Goal: Task Accomplishment & Management: Manage account settings

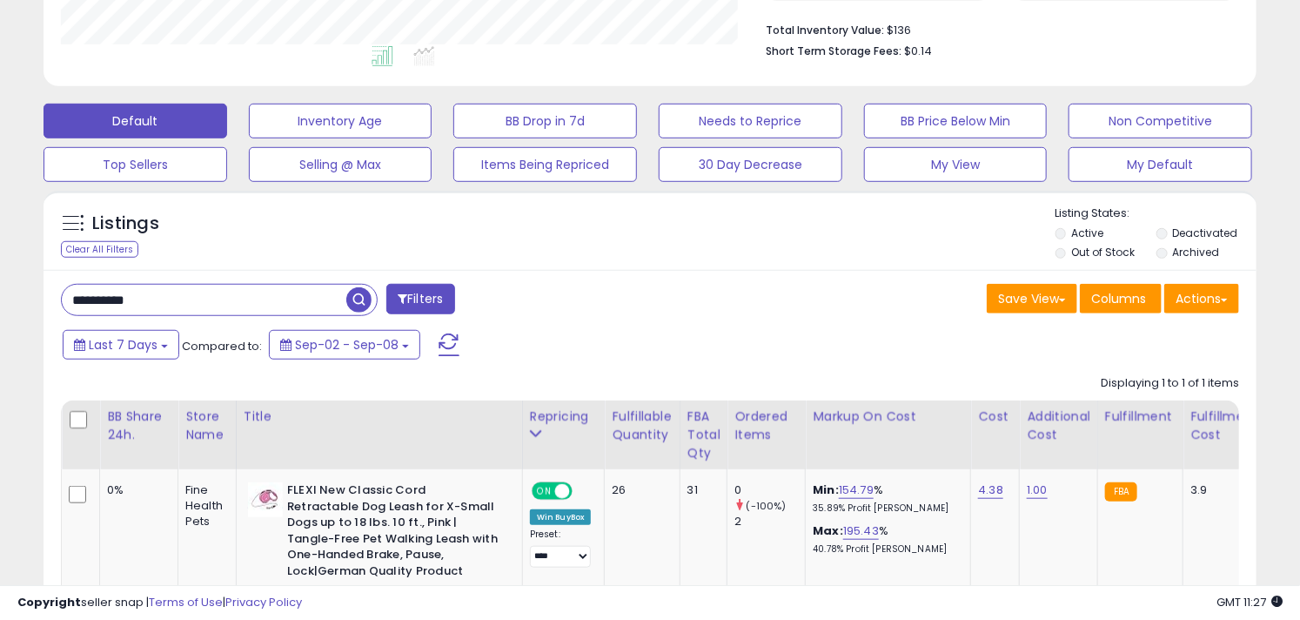
scroll to position [357, 702]
click at [247, 287] on input "**********" at bounding box center [204, 300] width 285 height 30
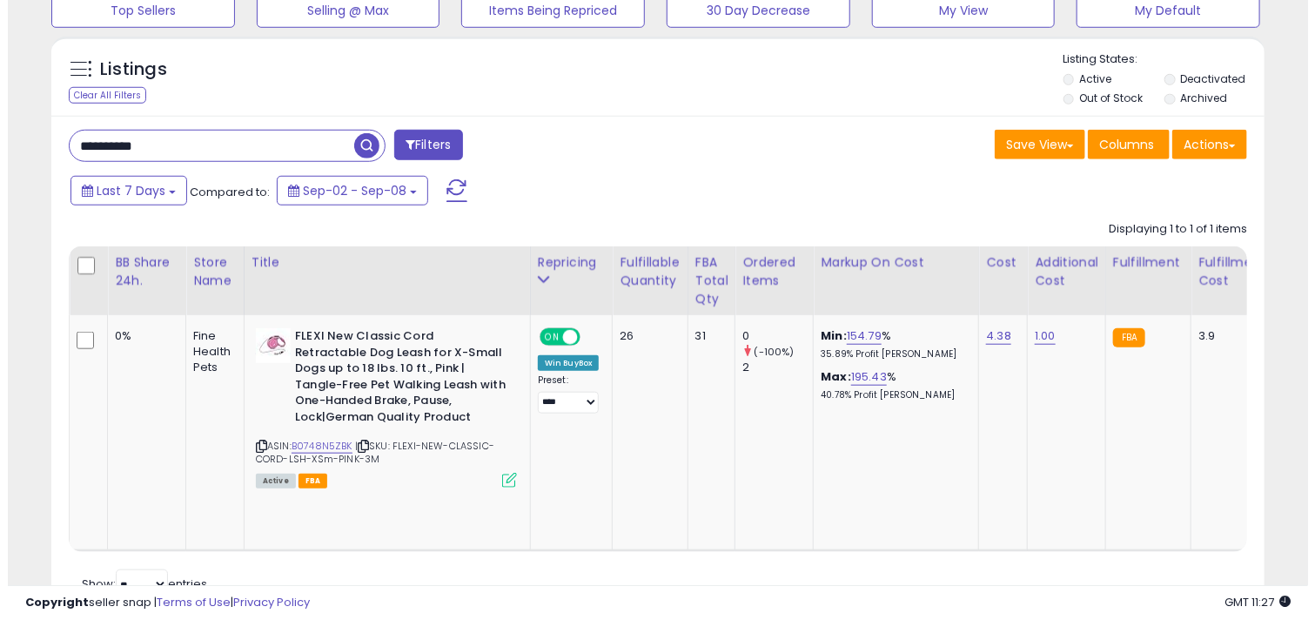
scroll to position [627, 0]
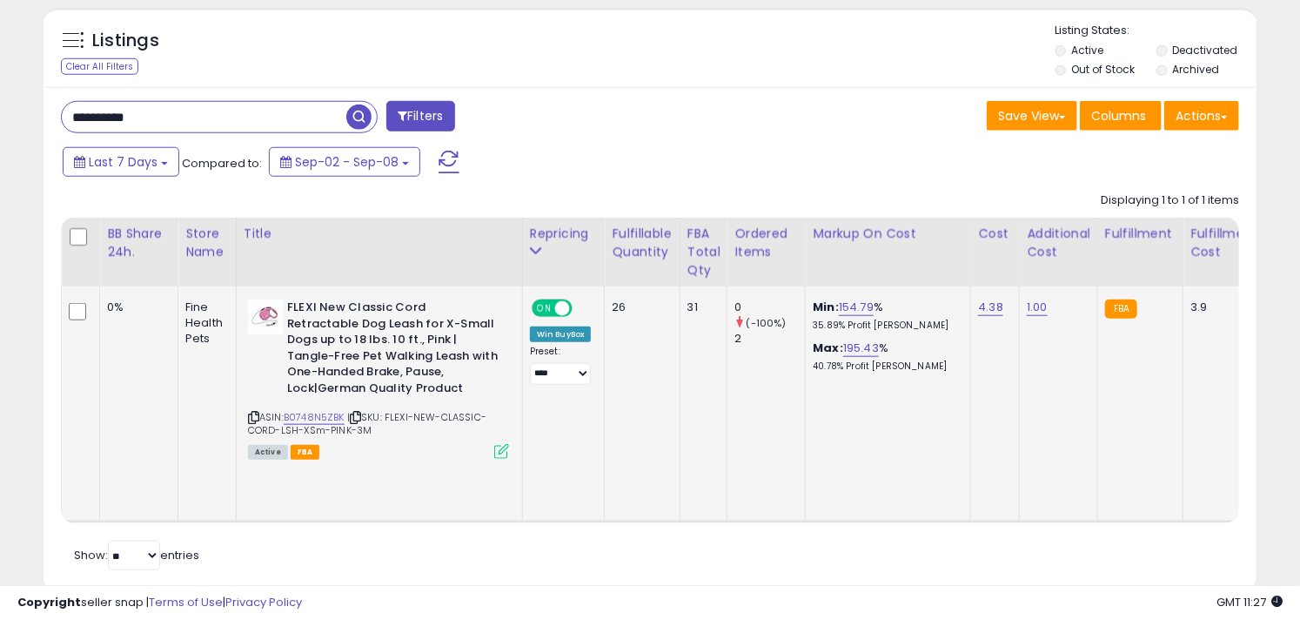
click at [500, 456] on icon at bounding box center [501, 451] width 15 height 15
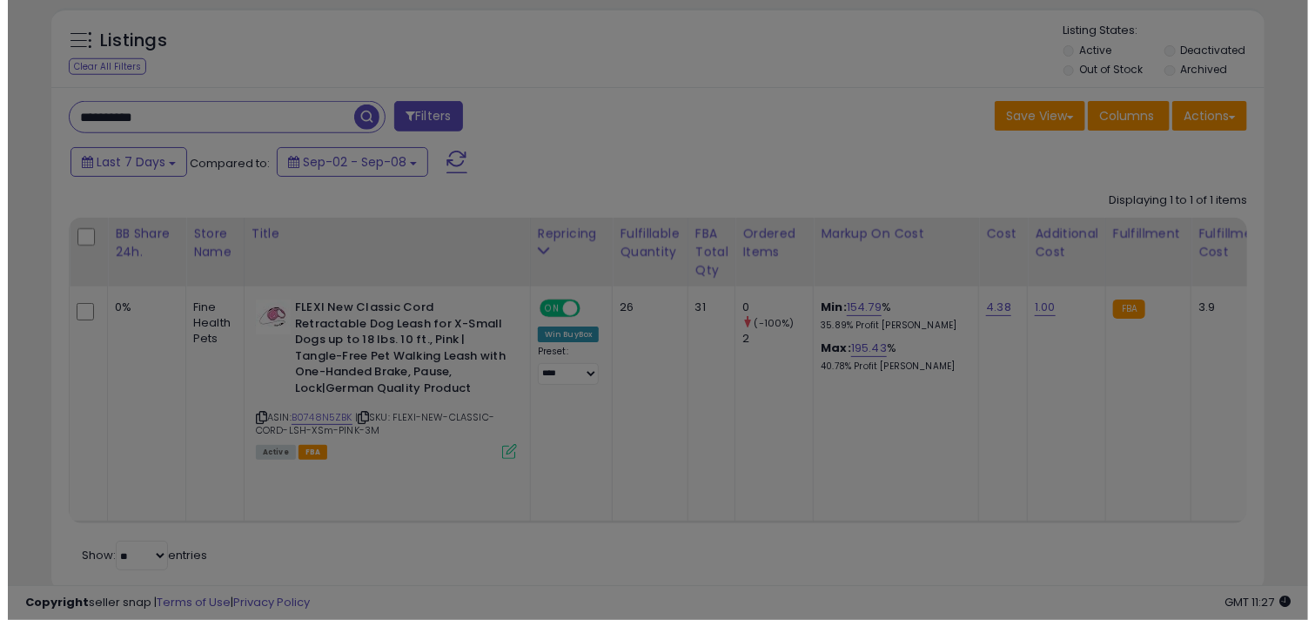
scroll to position [357, 710]
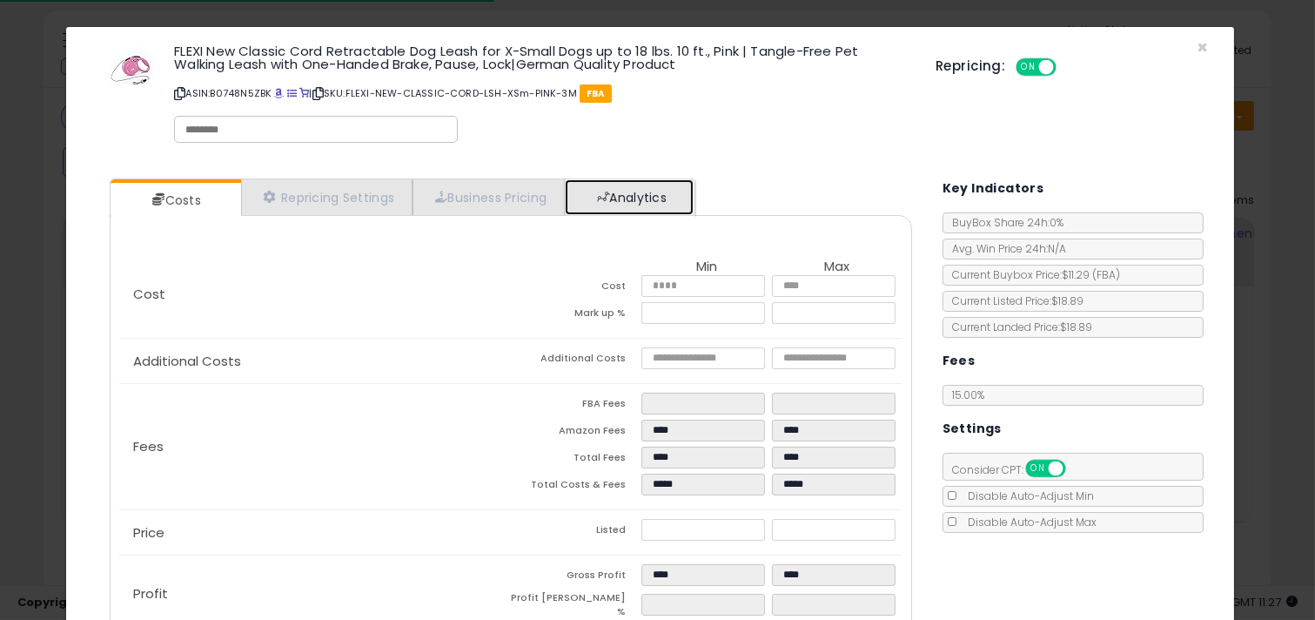
click at [670, 191] on link "Analytics" at bounding box center [629, 197] width 129 height 36
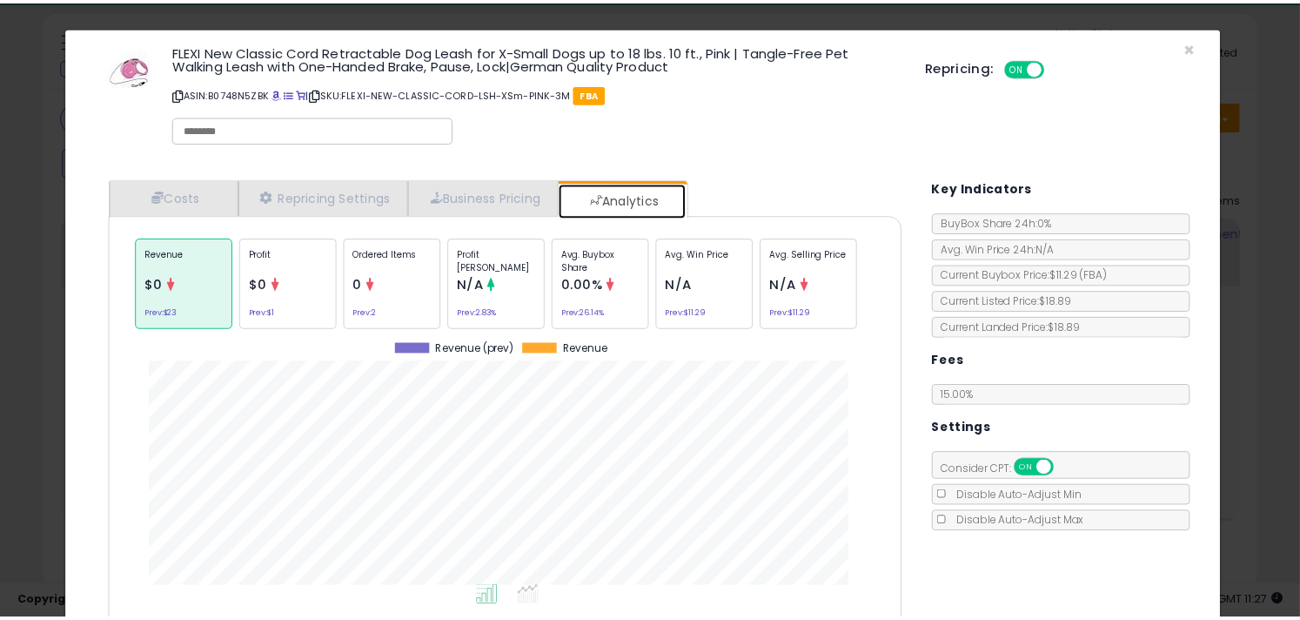
scroll to position [534, 827]
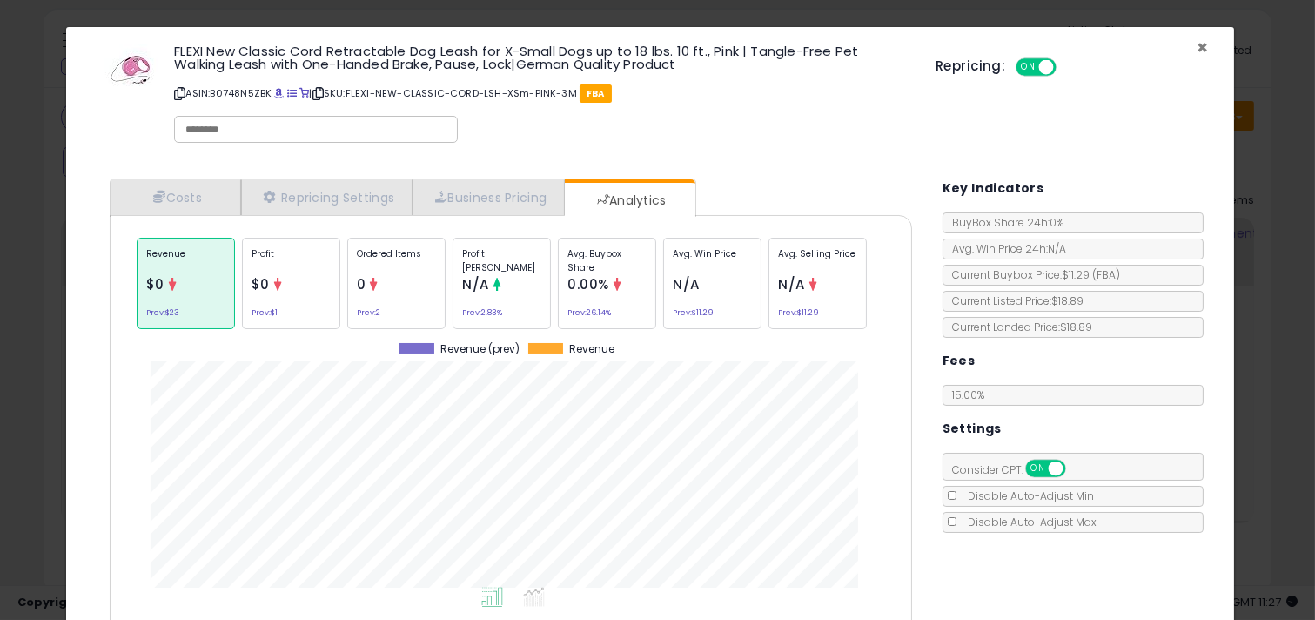
click at [1197, 48] on span "×" at bounding box center [1202, 47] width 11 height 25
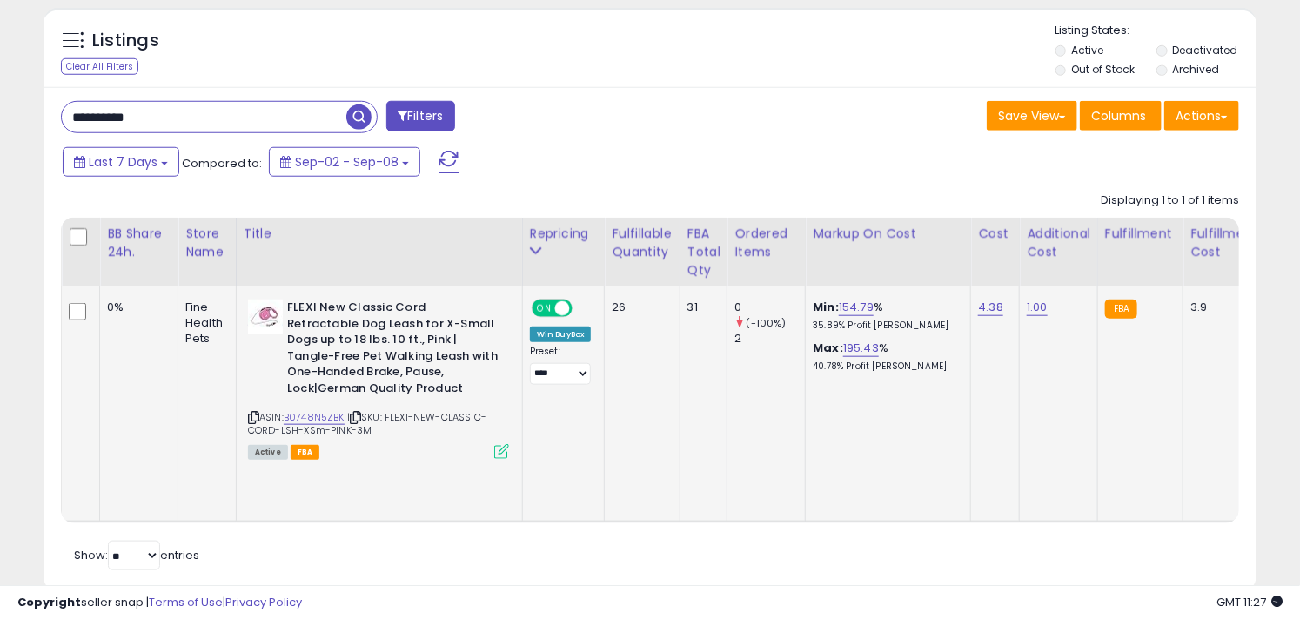
scroll to position [869920, 869574]
drag, startPoint x: 160, startPoint y: 110, endPoint x: 40, endPoint y: 108, distance: 120.1
click at [40, 108] on div "Listings Clear All Filters" at bounding box center [649, 306] width 1239 height 615
paste input "text"
type input "**********"
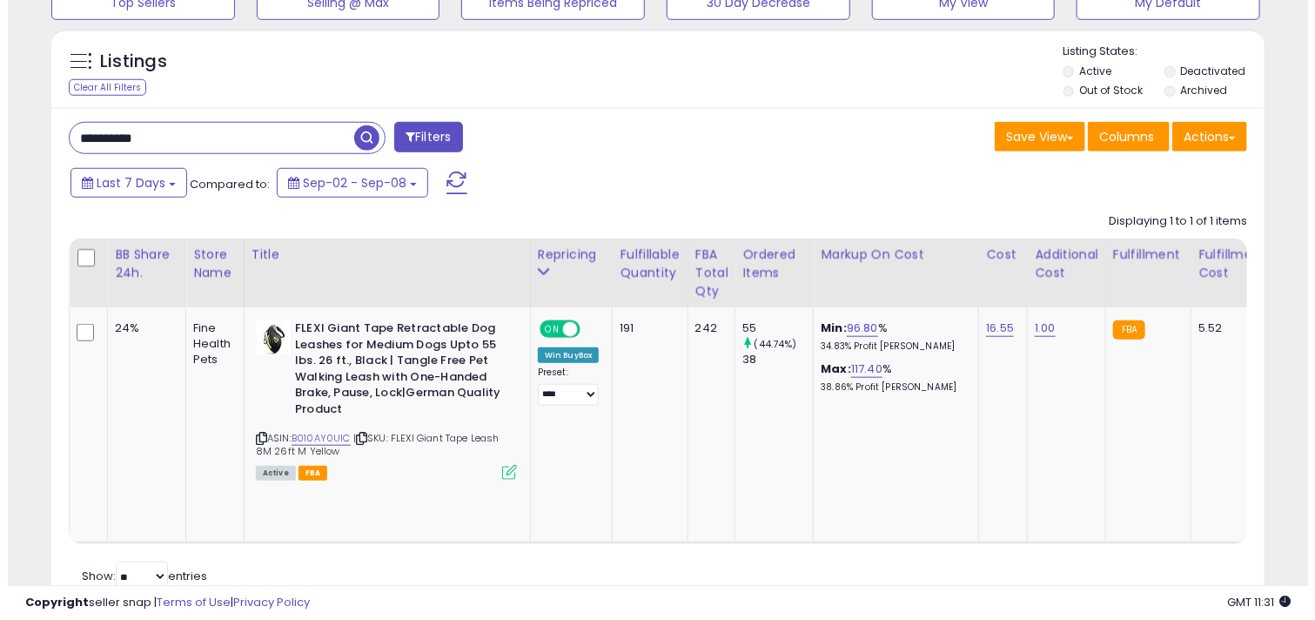
scroll to position [627, 0]
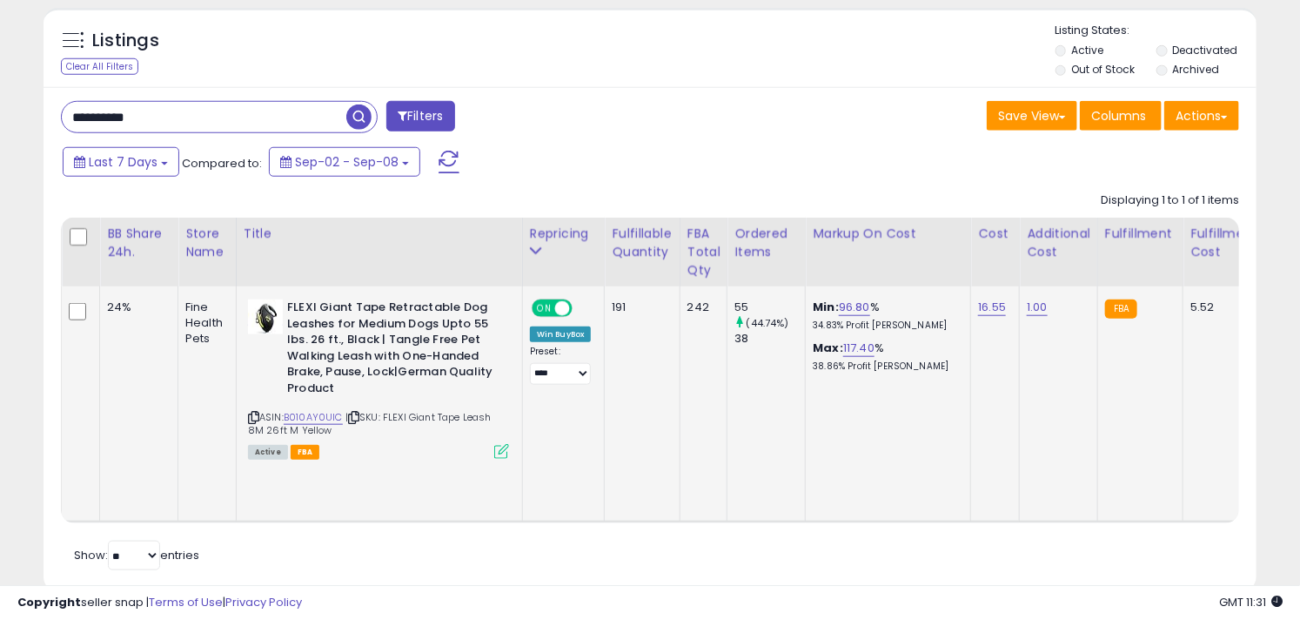
click at [497, 451] on icon at bounding box center [501, 451] width 15 height 15
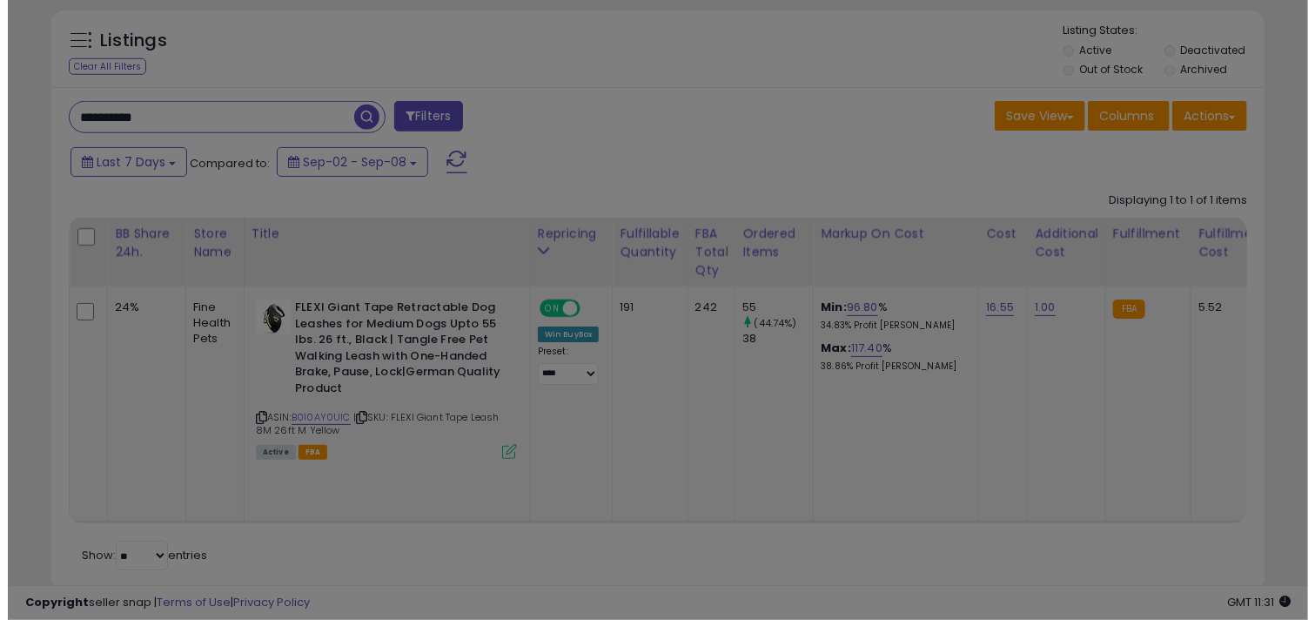
scroll to position [357, 710]
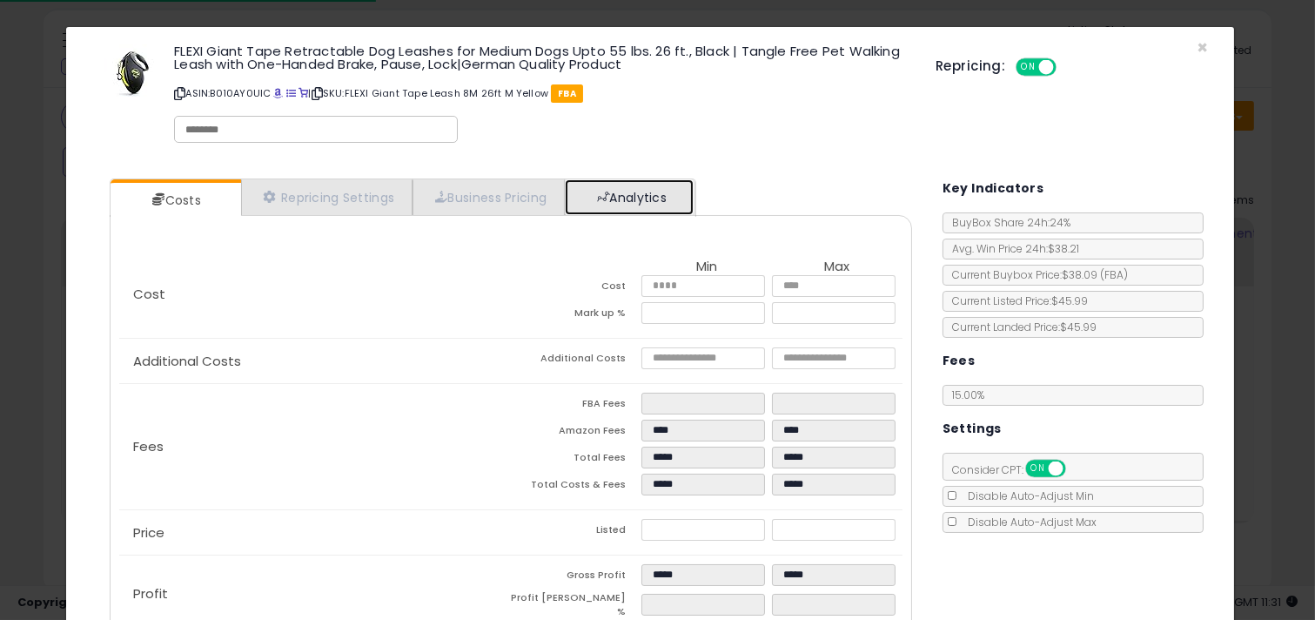
click at [609, 198] on span at bounding box center [603, 197] width 12 height 12
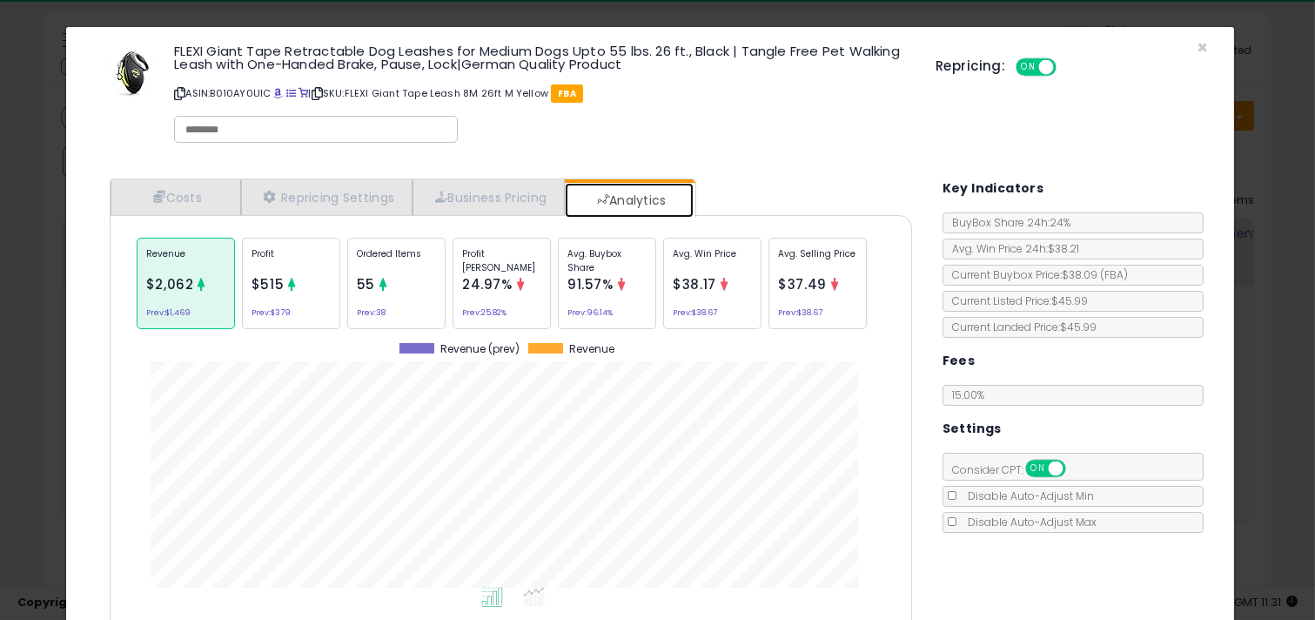
scroll to position [534, 827]
click at [386, 325] on div "Ordered Items 55 Prev: 38" at bounding box center [396, 283] width 98 height 91
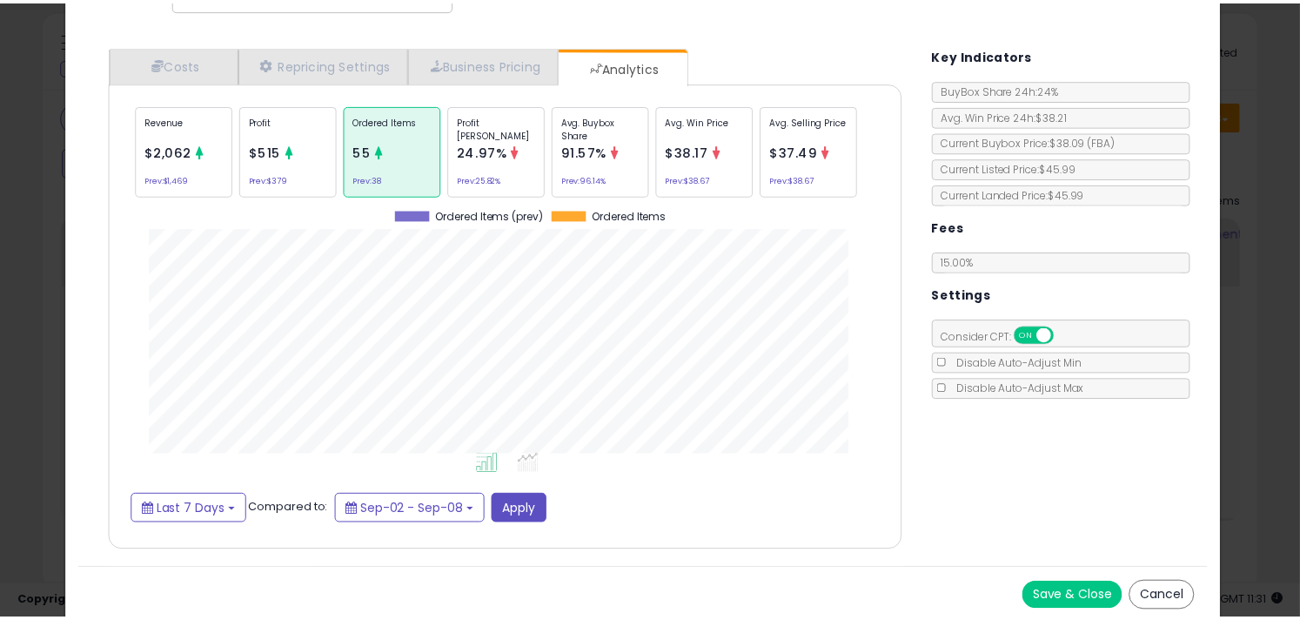
scroll to position [138, 0]
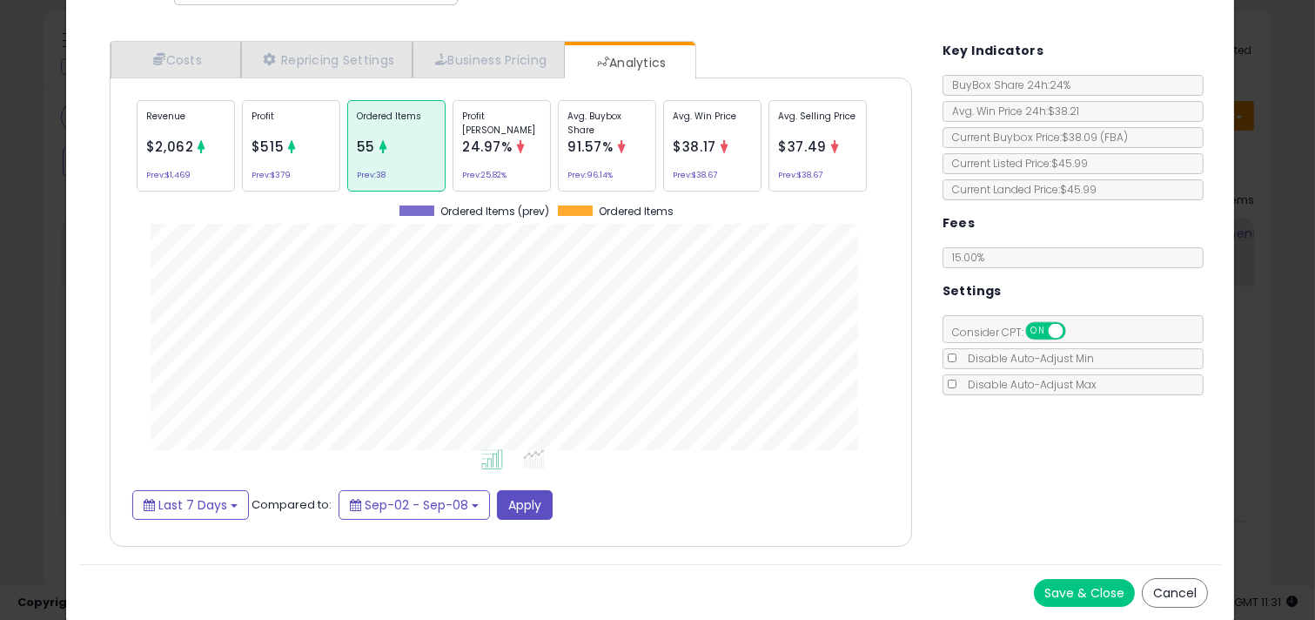
click at [1156, 588] on button "Cancel" at bounding box center [1175, 593] width 66 height 30
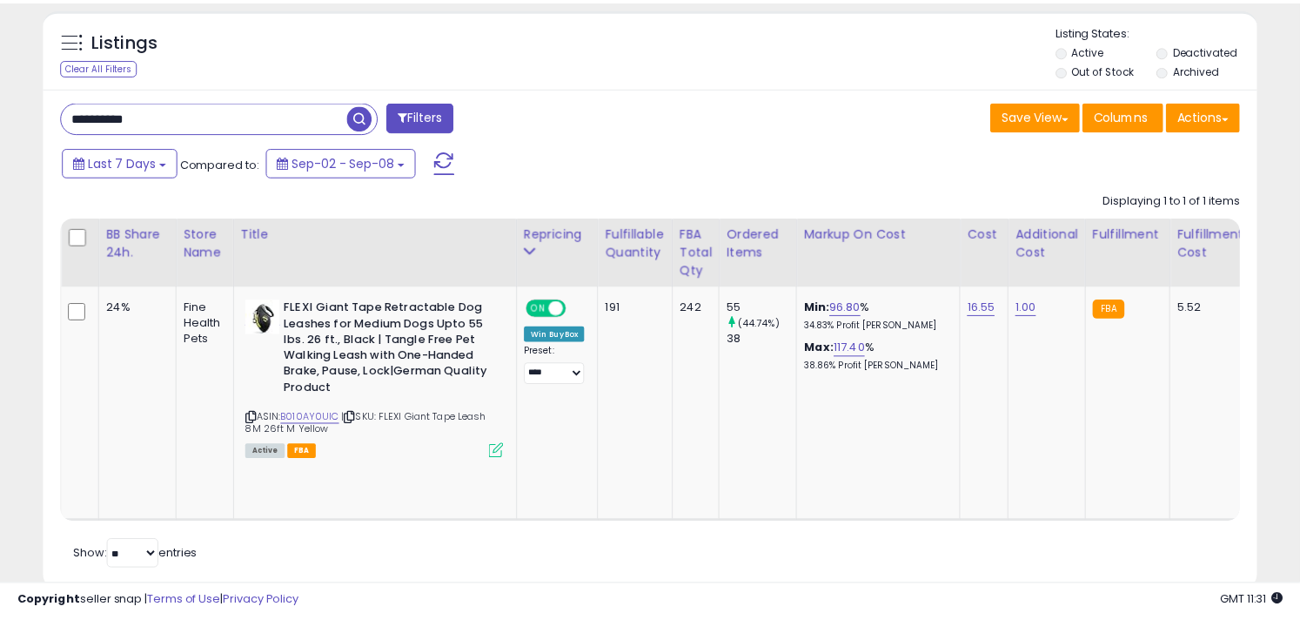
scroll to position [869920, 869574]
